Goal: Download file/media

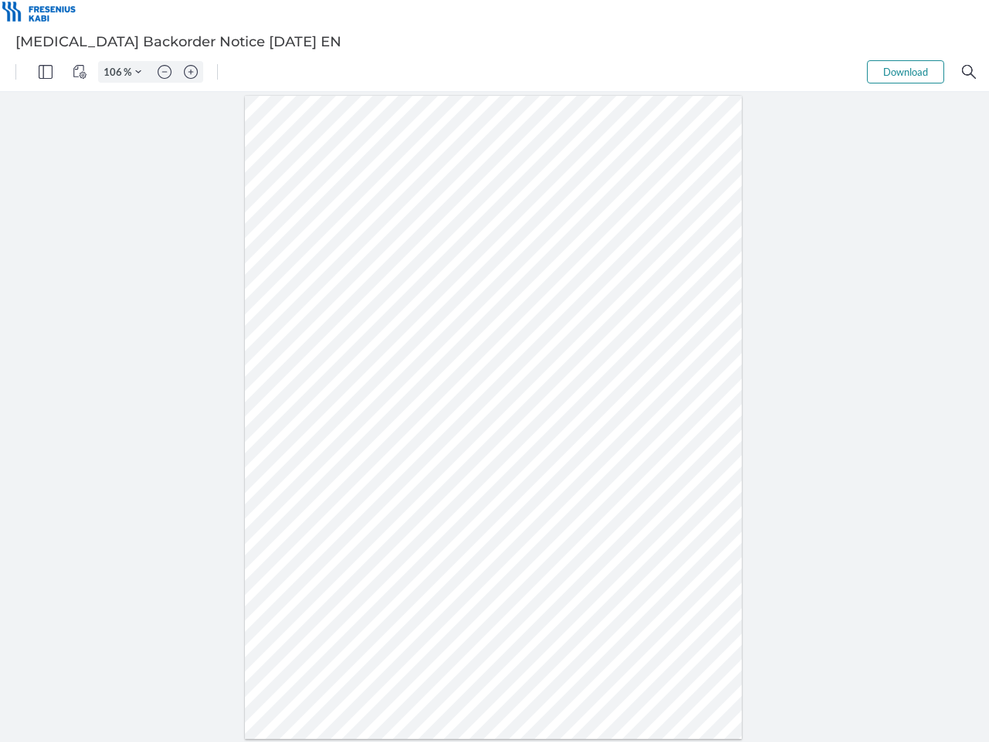
click at [46, 72] on img "Panel" at bounding box center [46, 72] width 14 height 14
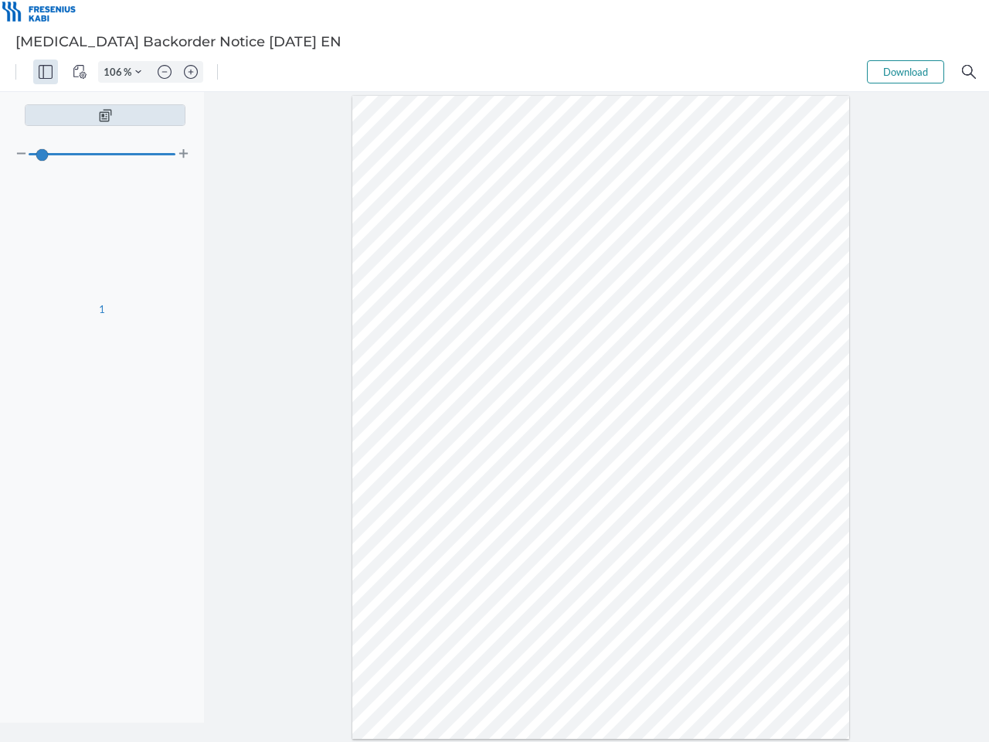
click at [80, 72] on img "View Controls" at bounding box center [80, 72] width 14 height 14
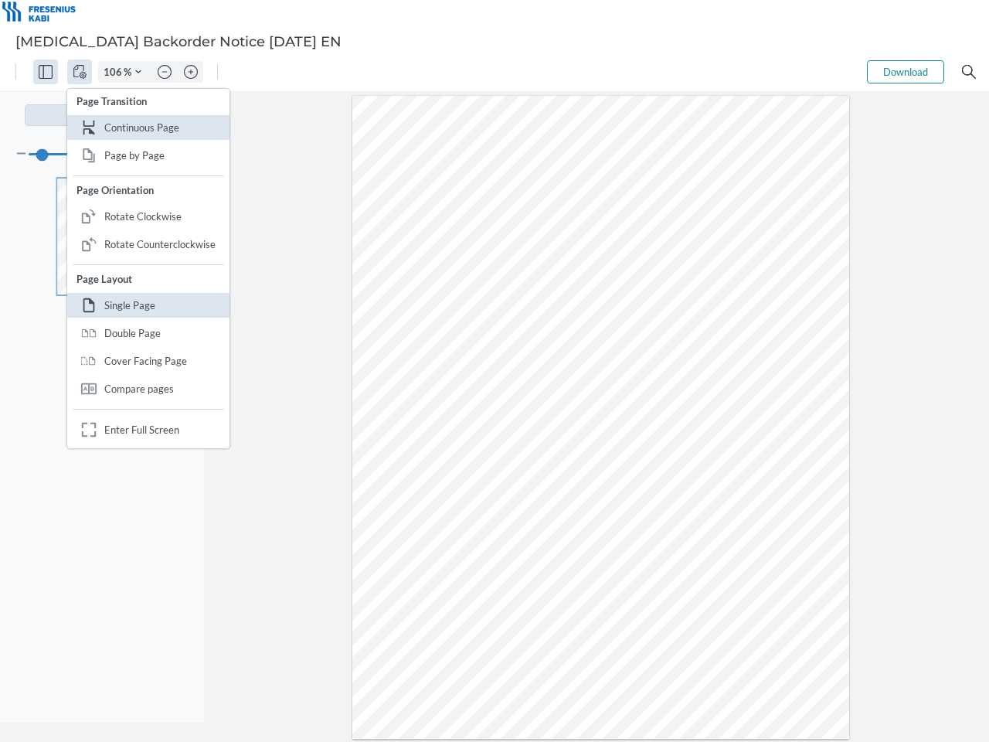
click at [115, 72] on input "106" at bounding box center [111, 72] width 25 height 14
click at [138, 72] on img "Zoom Controls" at bounding box center [138, 72] width 6 height 6
click at [165, 72] on img "Zoom out" at bounding box center [165, 72] width 14 height 14
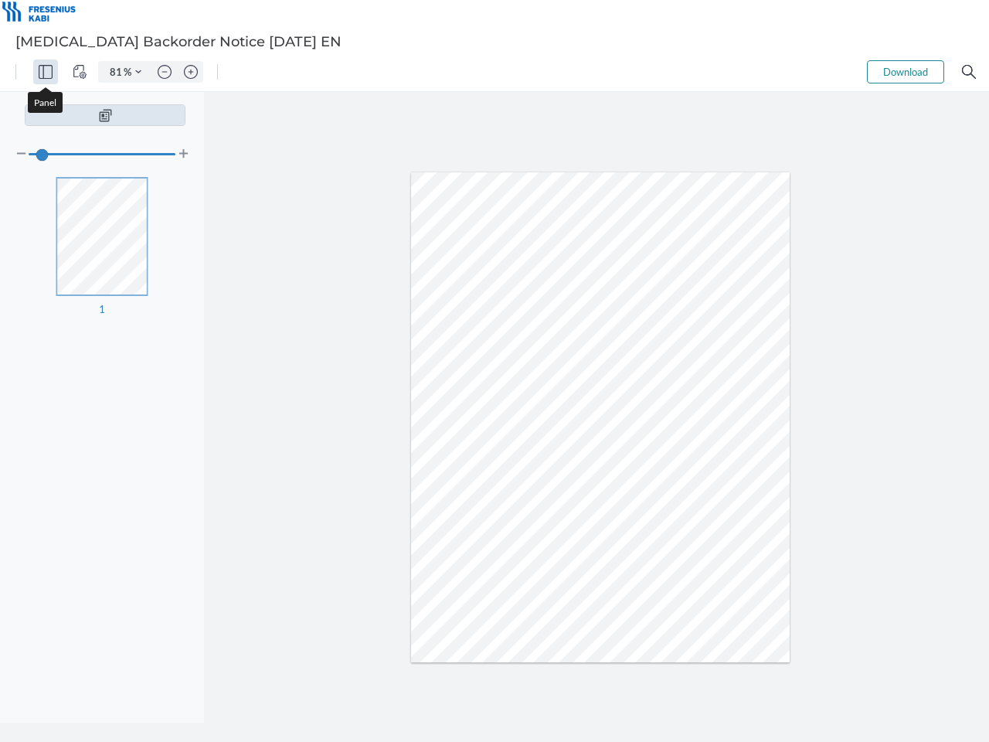
click at [191, 72] on img "Zoom in" at bounding box center [191, 72] width 14 height 14
type input "106"
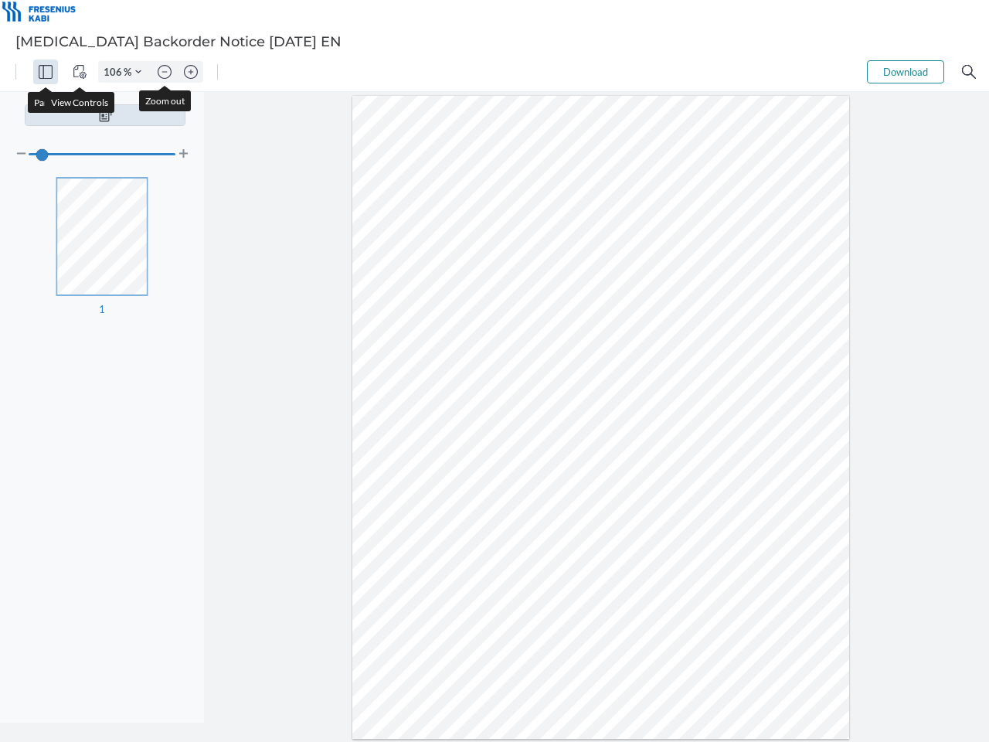
click at [905, 72] on button "Download" at bounding box center [905, 71] width 77 height 23
click at [969, 72] on img "Search" at bounding box center [969, 72] width 14 height 14
